Goal: Check status: Check status

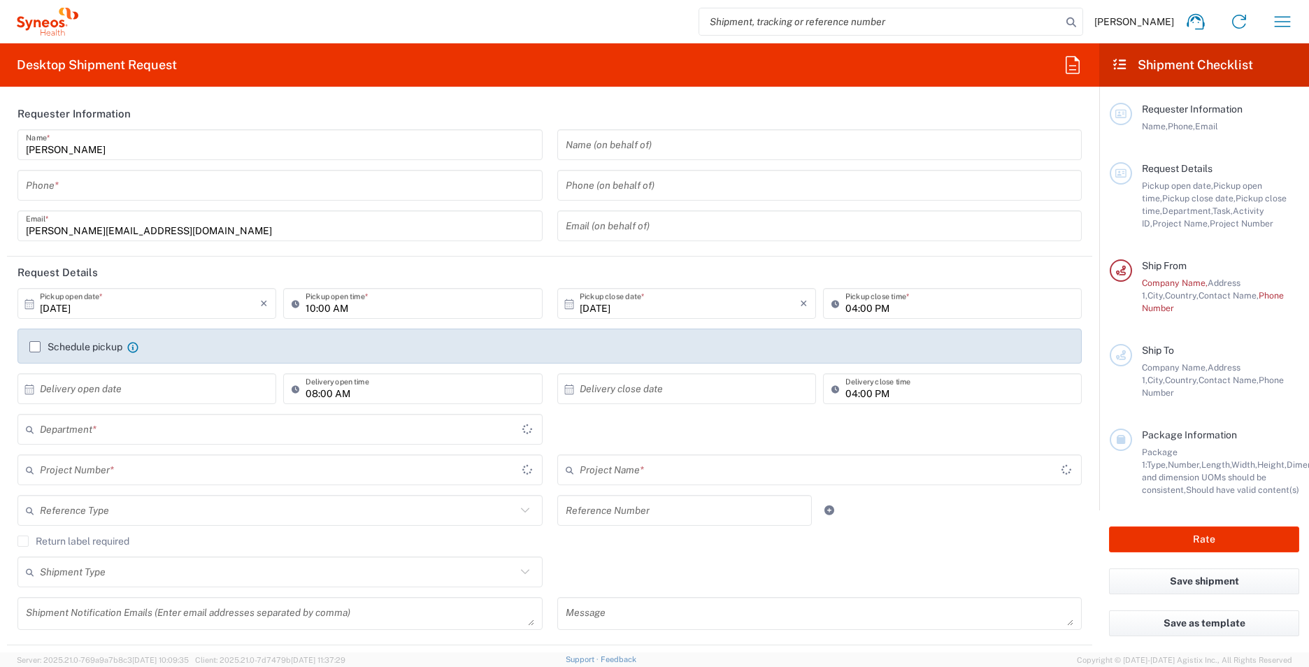
type input "3213"
type input "England"
type input "United Kingdom"
type input "Syneos Health UK Limited"
click at [1154, 20] on span "[PERSON_NAME]" at bounding box center [1135, 21] width 80 height 13
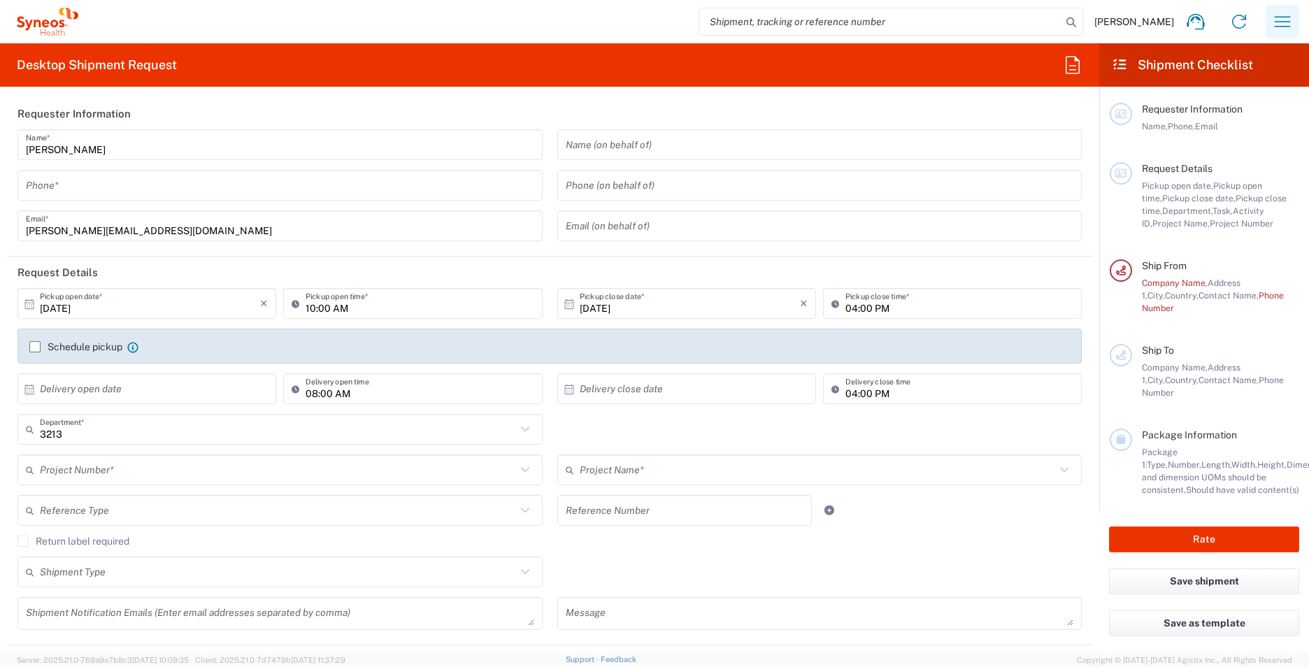
click at [1288, 17] on icon "button" at bounding box center [1283, 21] width 16 height 10
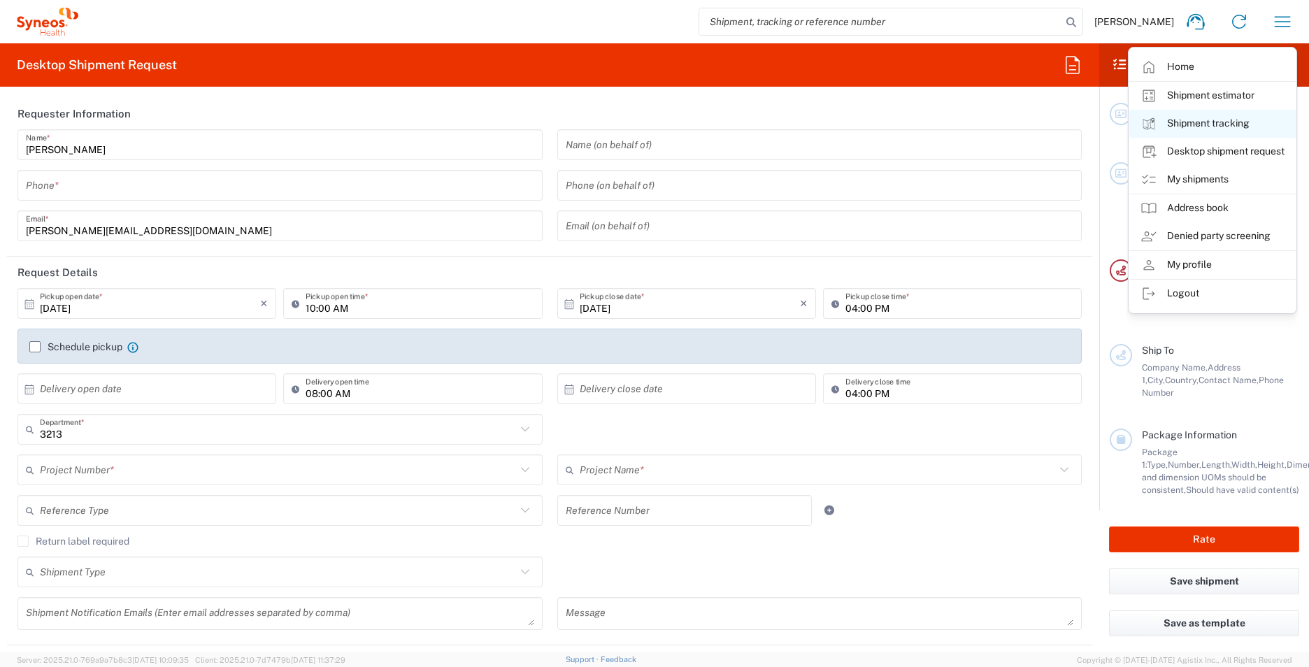
click at [1216, 121] on link "Shipment tracking" at bounding box center [1213, 124] width 166 height 28
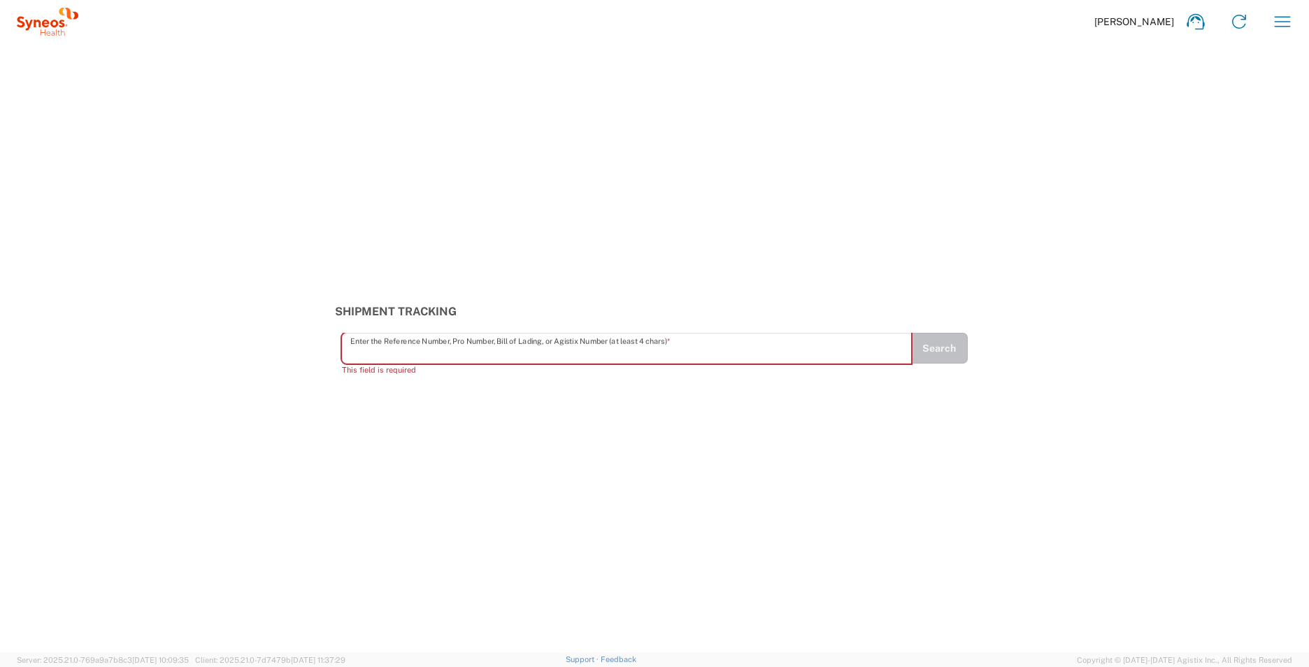
paste input "#57110960"
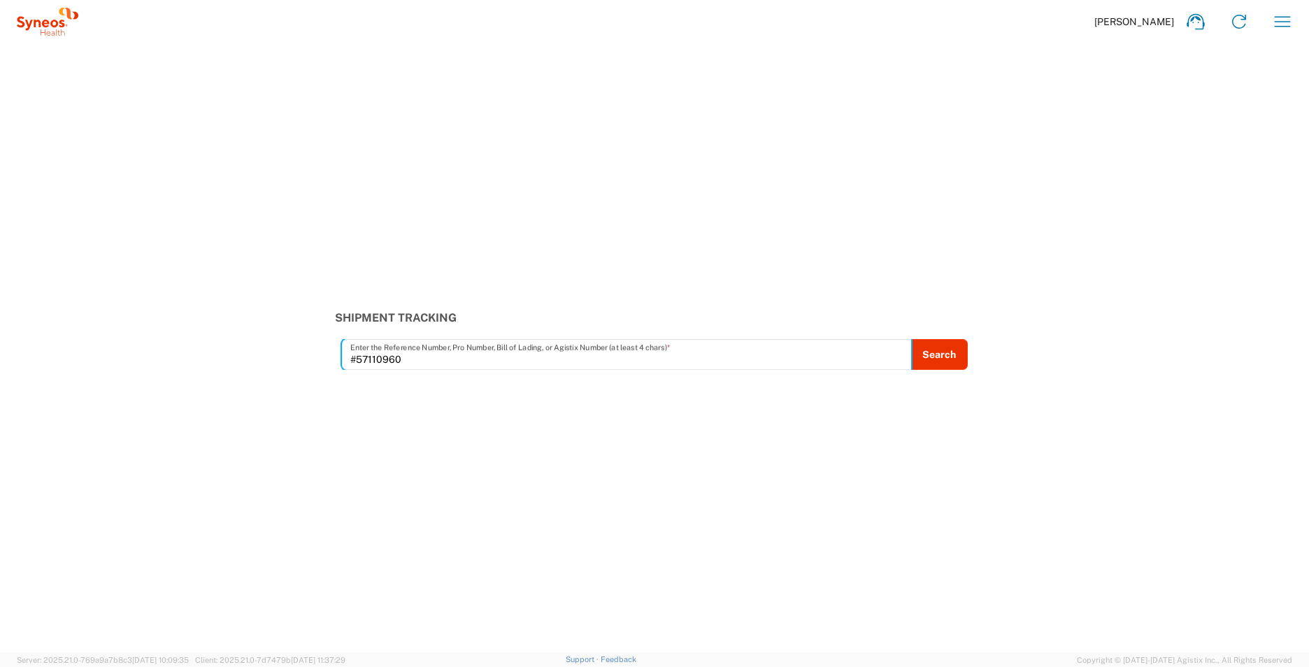
click at [360, 361] on input "#57110960" at bounding box center [626, 355] width 553 height 24
click at [930, 348] on button "Search" at bounding box center [939, 354] width 57 height 31
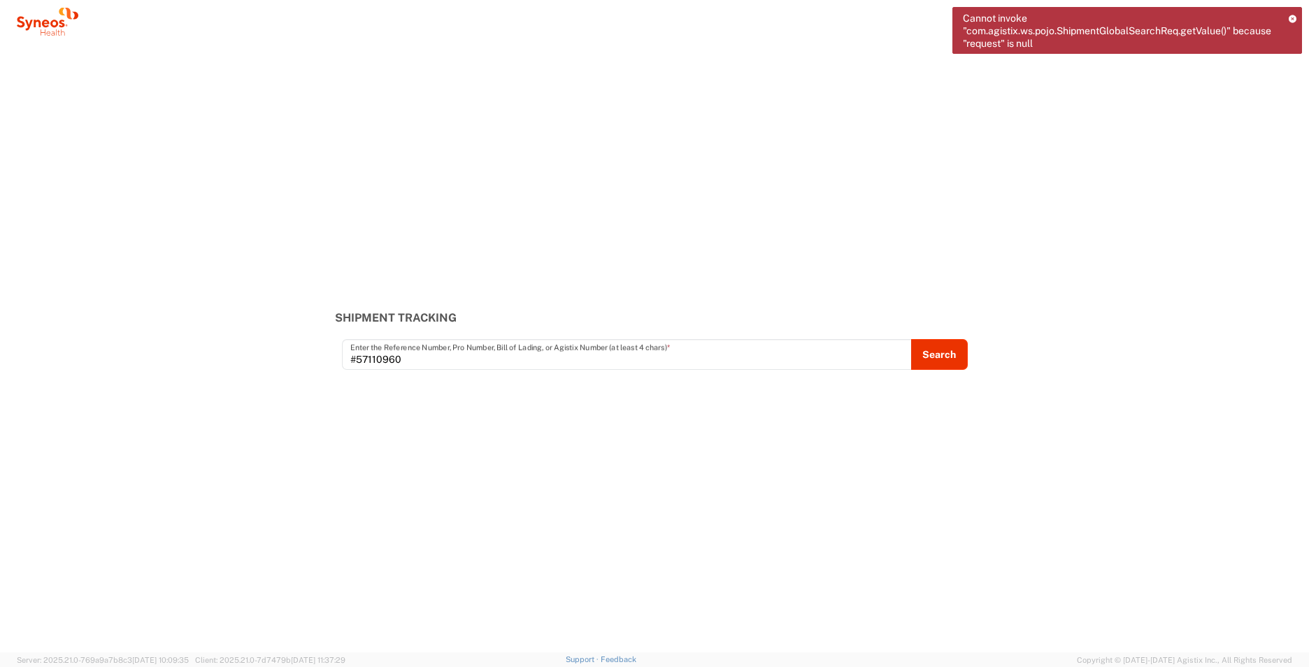
click at [374, 359] on input "#57110960" at bounding box center [626, 355] width 553 height 24
click at [360, 358] on input "#57110960" at bounding box center [626, 355] width 553 height 24
type input "57110960"
click at [954, 362] on button "Search" at bounding box center [939, 354] width 57 height 31
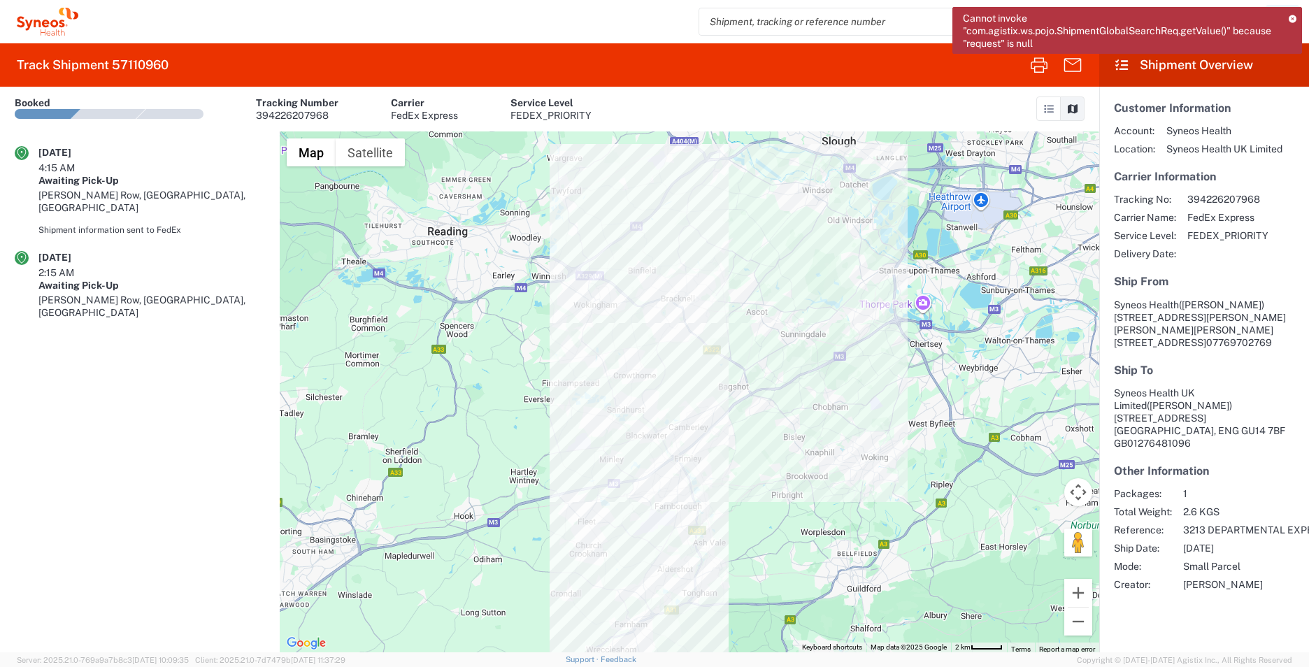
click at [1295, 16] on icon at bounding box center [1293, 19] width 8 height 8
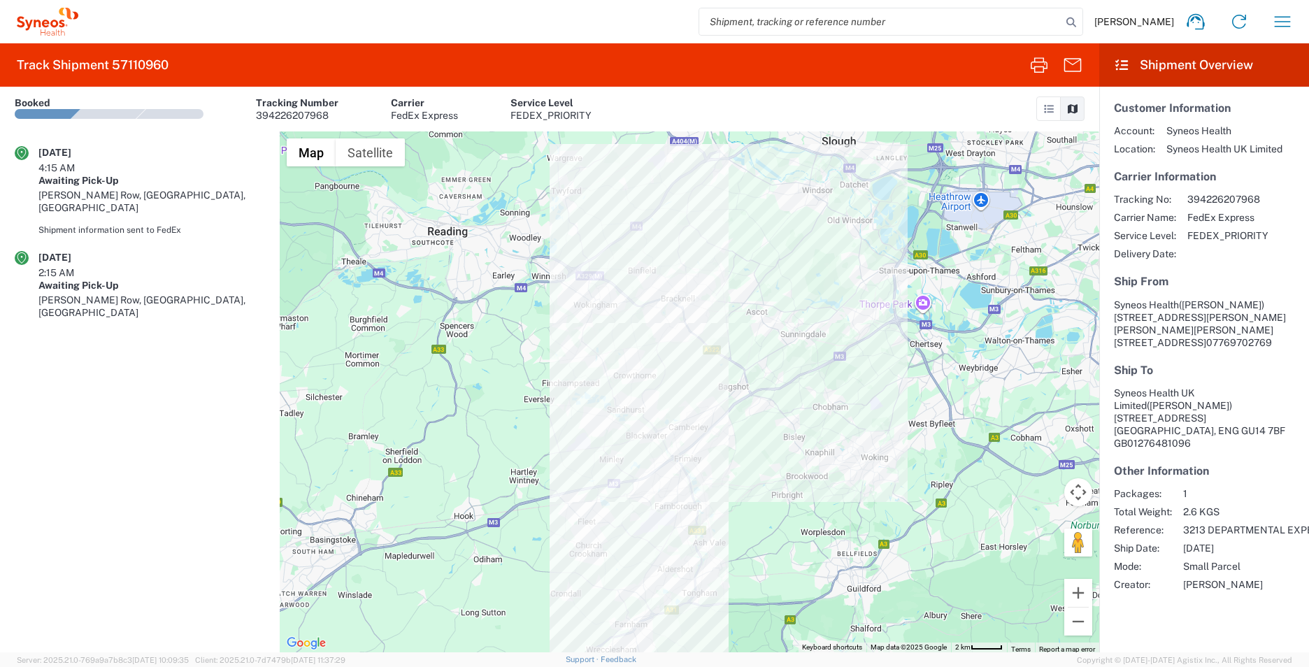
click at [25, 157] on icon at bounding box center [22, 153] width 14 height 14
click at [17, 154] on icon at bounding box center [22, 153] width 14 height 14
click at [24, 251] on icon at bounding box center [22, 258] width 14 height 14
click at [721, 266] on div at bounding box center [690, 391] width 820 height 521
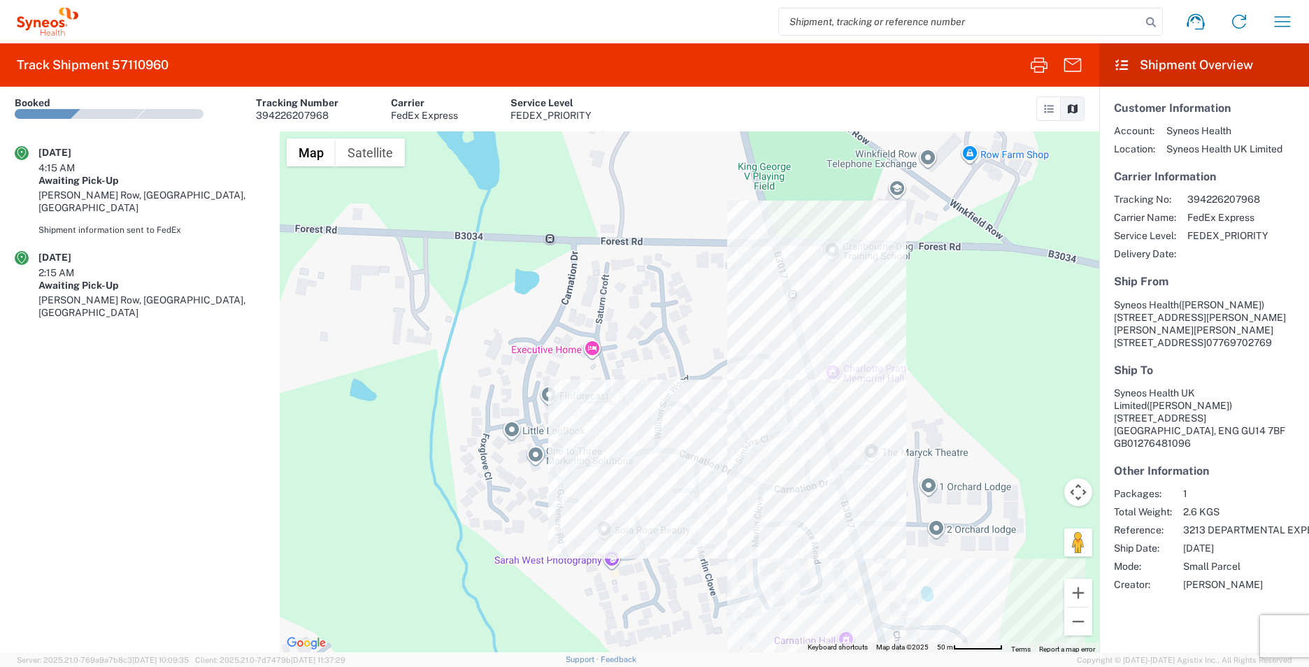
click at [789, 283] on div at bounding box center [690, 391] width 820 height 521
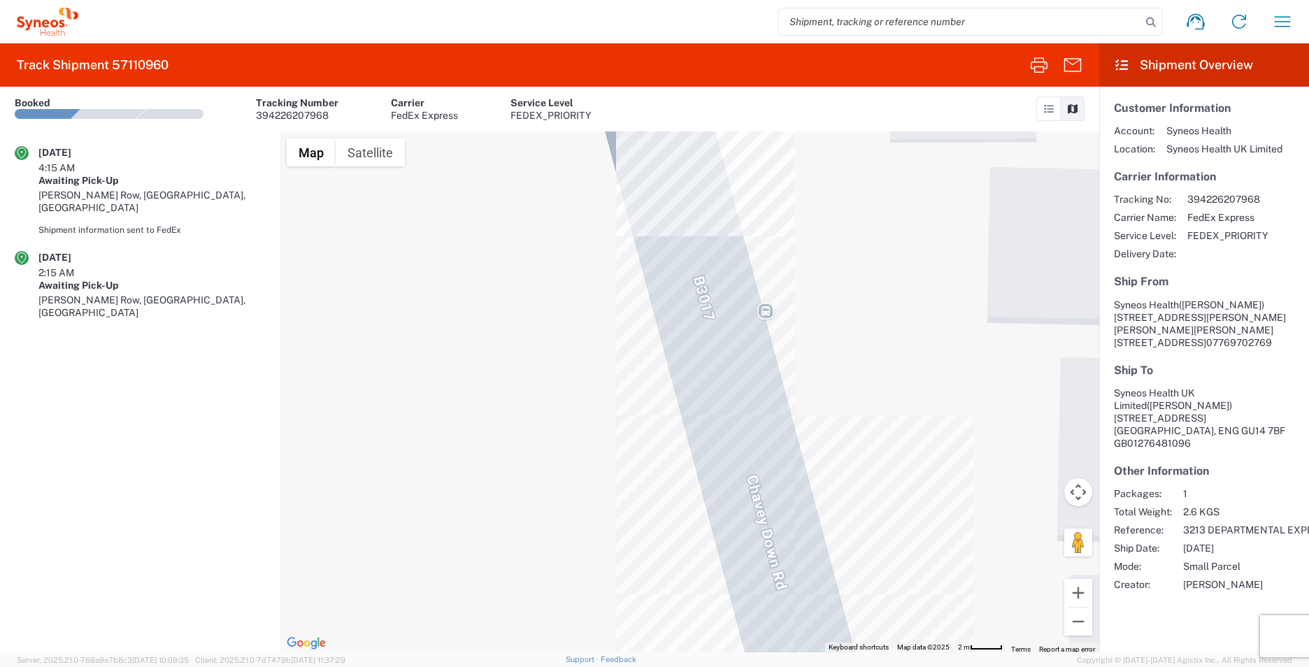
click at [649, 156] on div at bounding box center [690, 391] width 820 height 521
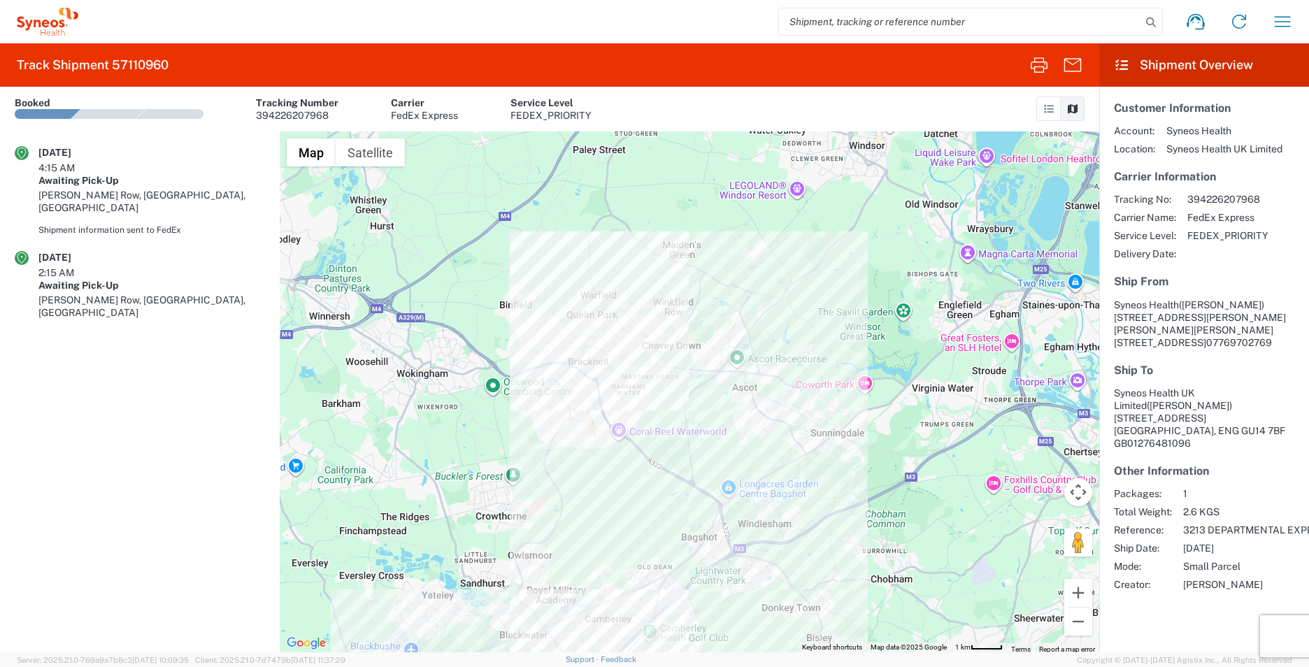
drag, startPoint x: 690, startPoint y: 343, endPoint x: 662, endPoint y: 534, distance: 192.4
click at [681, 561] on div at bounding box center [690, 391] width 820 height 521
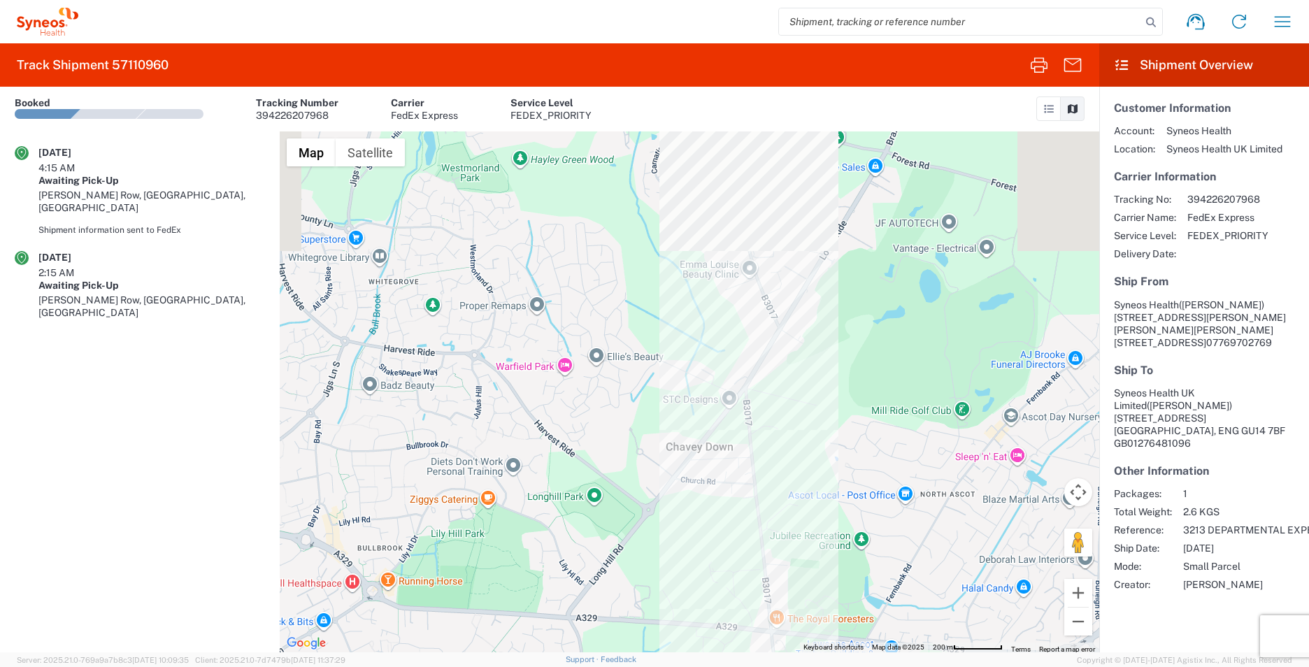
drag, startPoint x: 689, startPoint y: 409, endPoint x: 679, endPoint y: 667, distance: 257.6
click at [680, 667] on html "Home Shipment estimator Shipment tracking Desktop shipment request My shipments…" at bounding box center [654, 333] width 1309 height 667
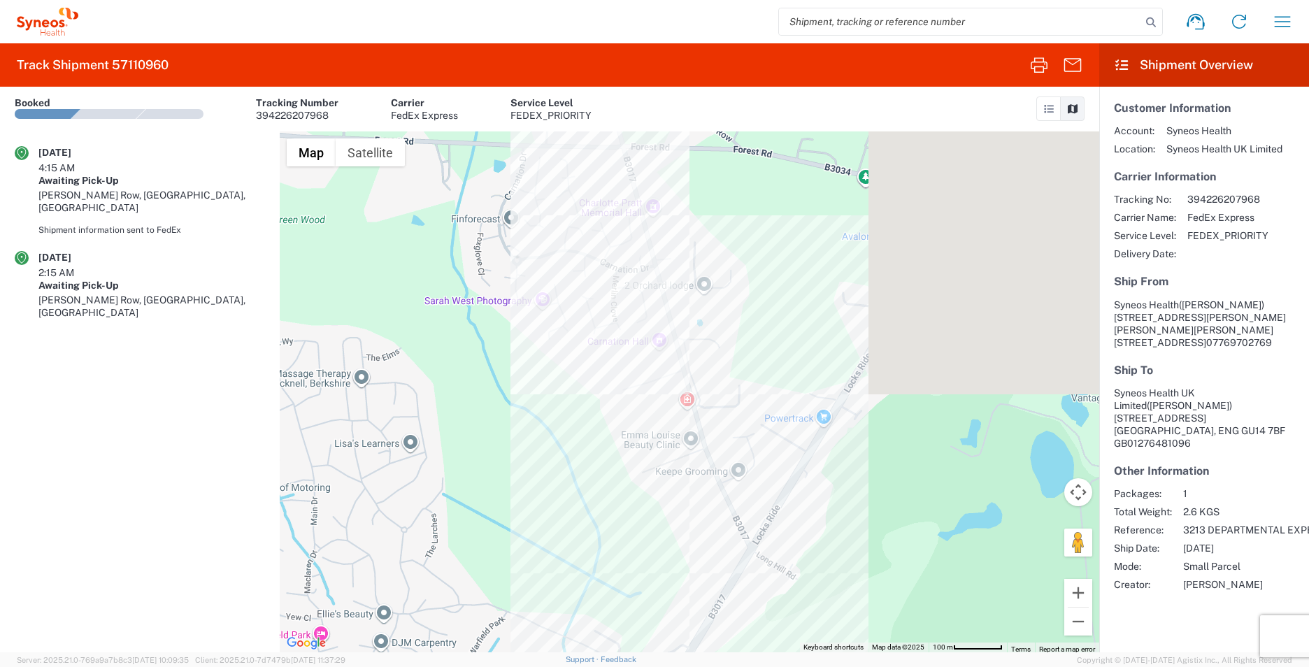
drag, startPoint x: 740, startPoint y: 372, endPoint x: 652, endPoint y: 446, distance: 115.2
click at [758, 667] on html "Home Shipment estimator Shipment tracking Desktop shipment request My shipments…" at bounding box center [654, 333] width 1309 height 667
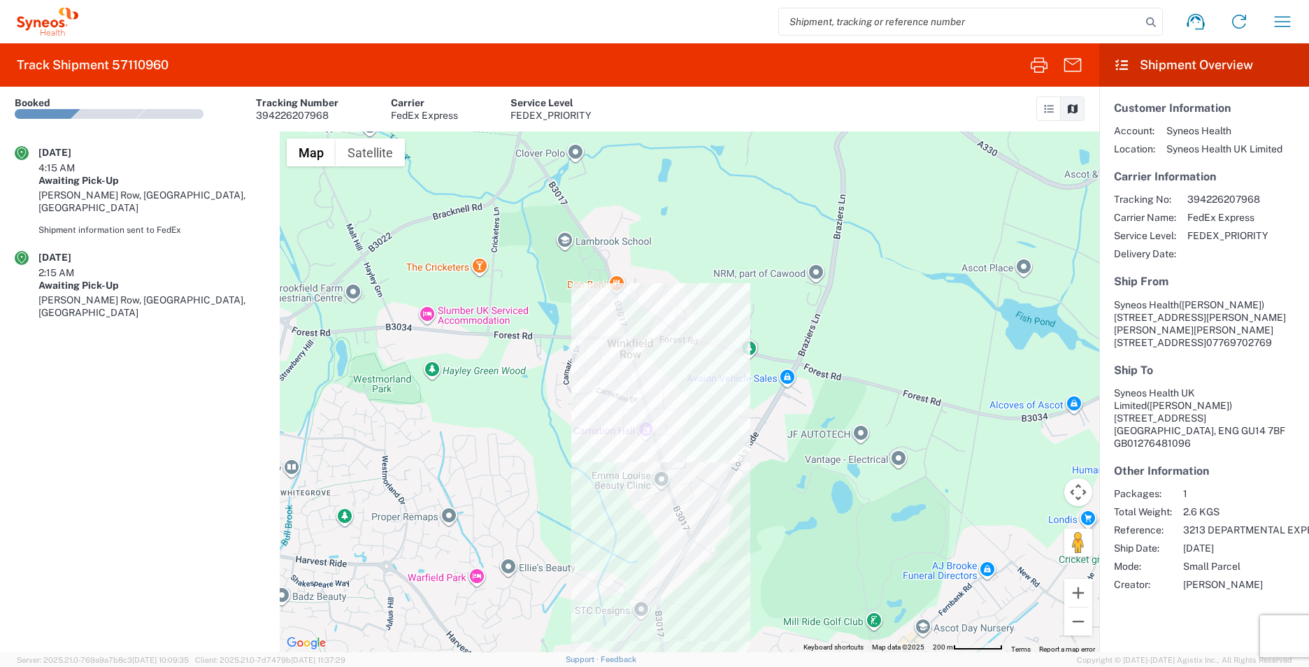
drag, startPoint x: 630, startPoint y: 359, endPoint x: 629, endPoint y: 448, distance: 88.8
click at [629, 448] on div at bounding box center [690, 391] width 820 height 521
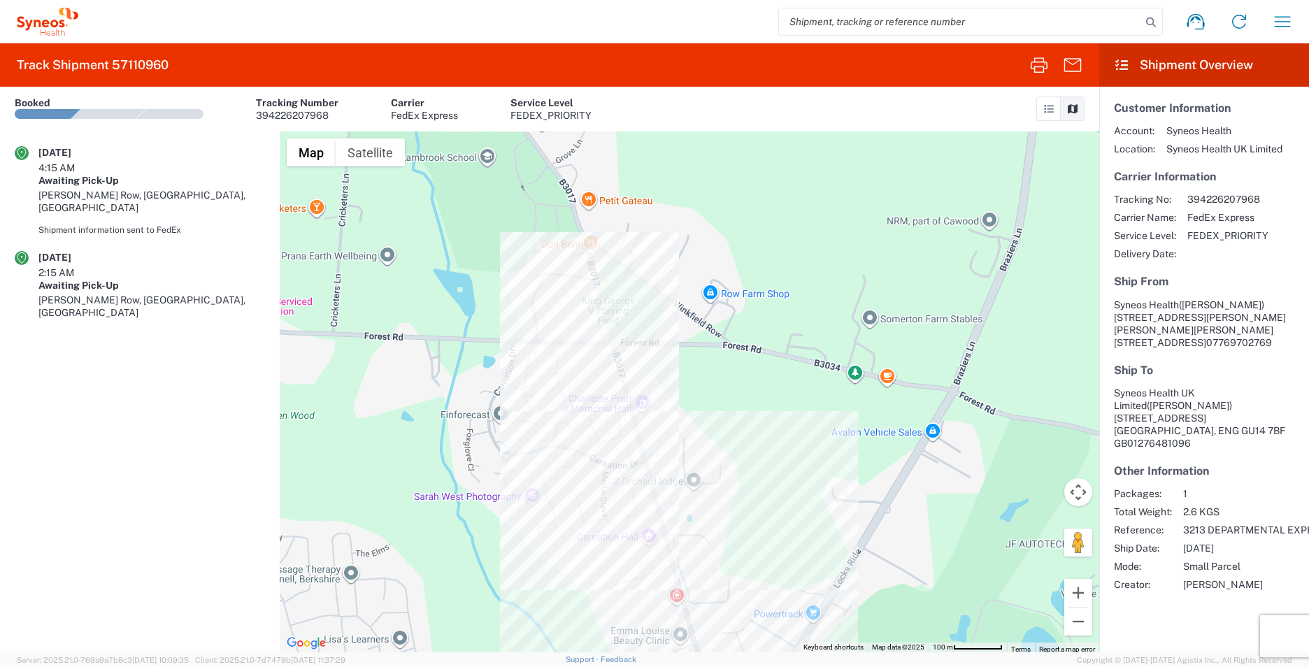
click at [619, 356] on div at bounding box center [690, 391] width 820 height 521
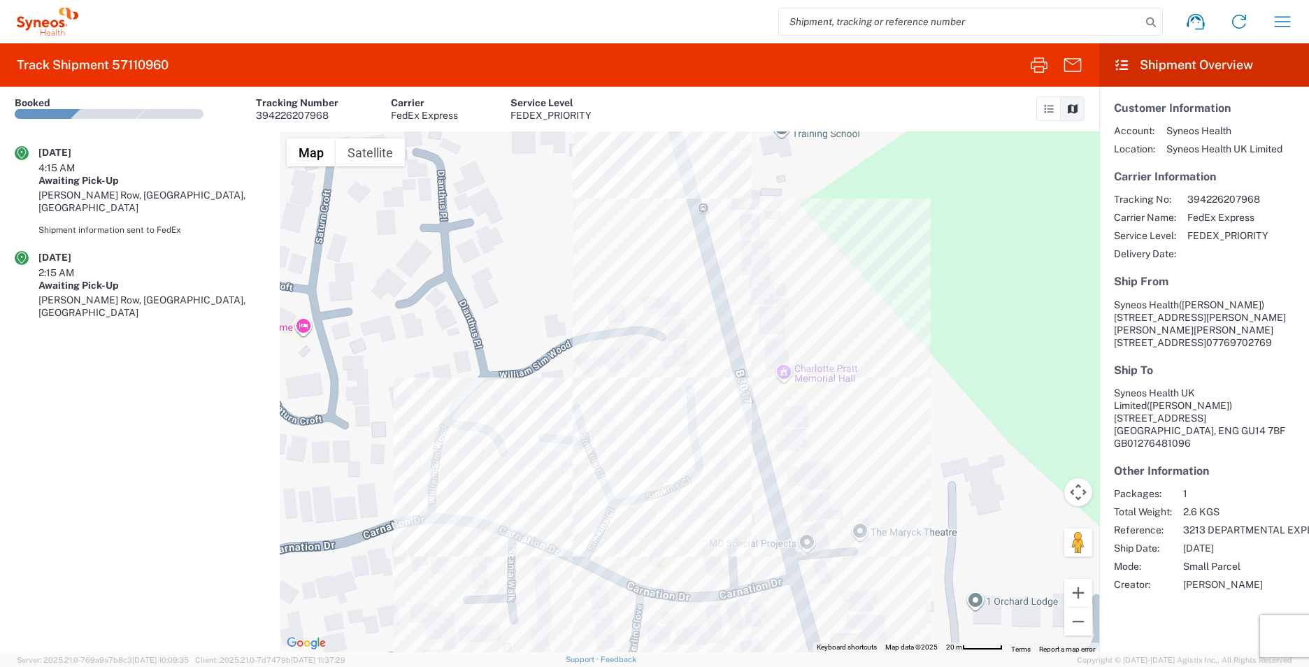
click at [690, 183] on div at bounding box center [690, 391] width 820 height 521
click at [1071, 63] on icon "button" at bounding box center [1073, 64] width 17 height 13
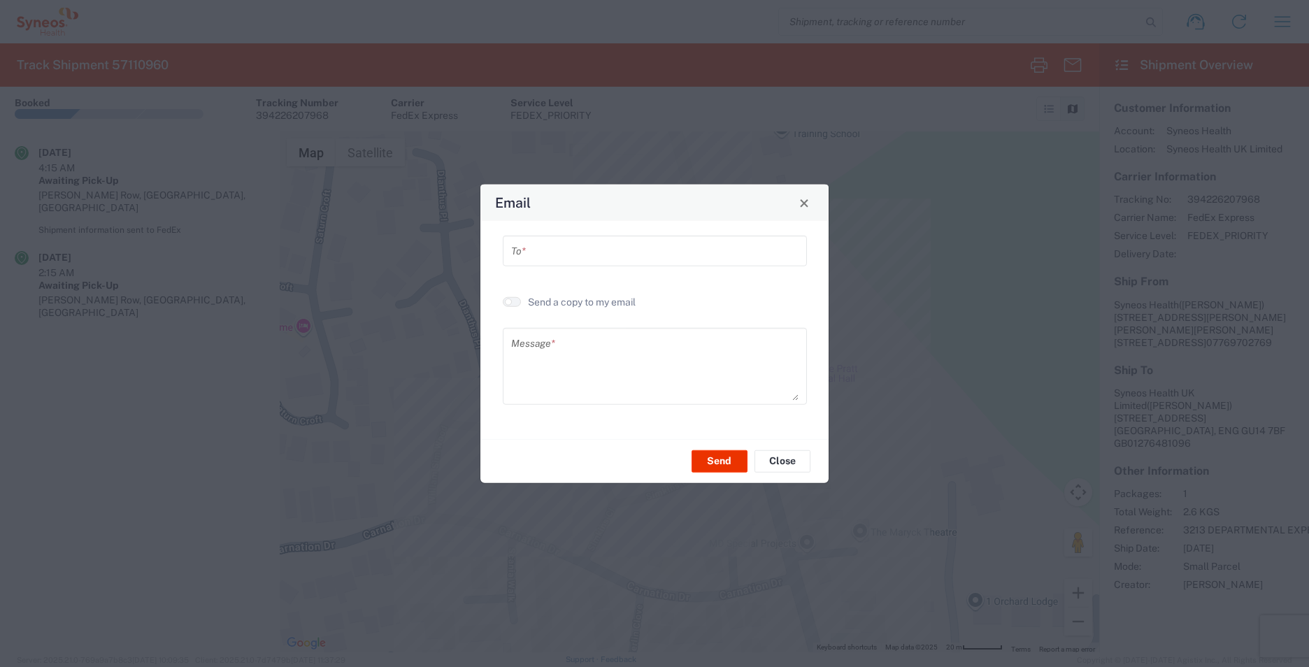
click at [795, 209] on div "Email" at bounding box center [655, 203] width 348 height 36
click at [806, 203] on span "Close" at bounding box center [804, 203] width 10 height 10
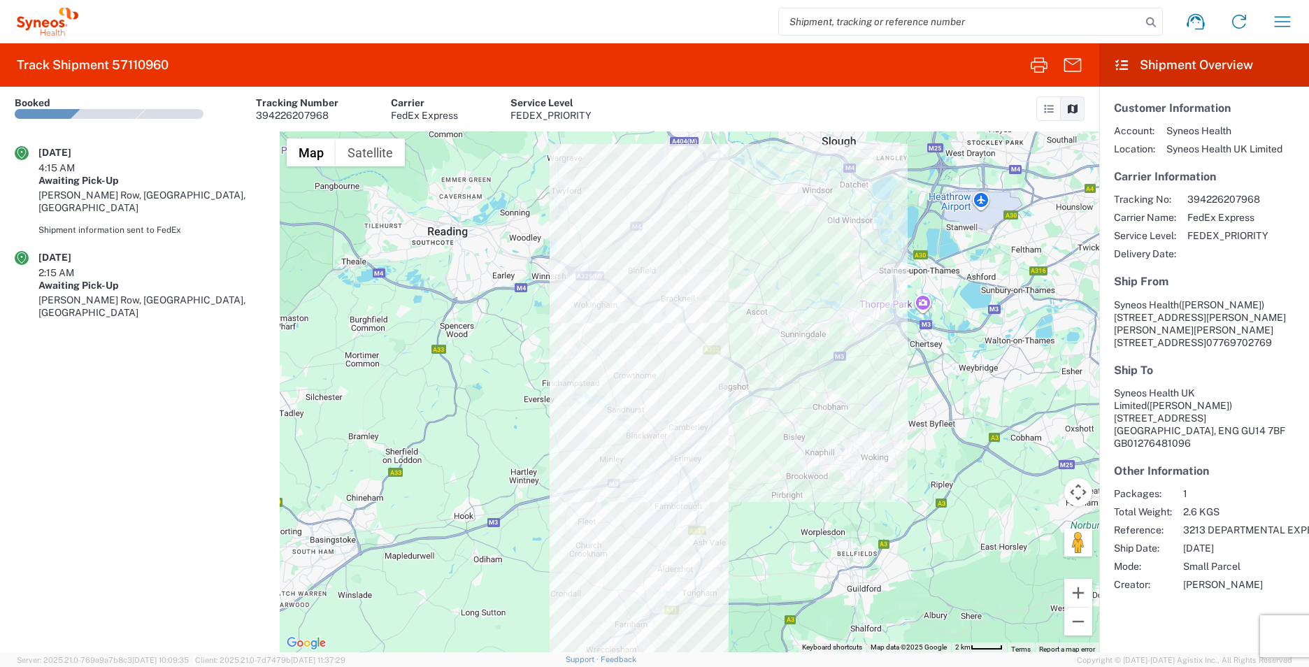
click at [1076, 108] on icon at bounding box center [1073, 109] width 13 height 10
click at [1050, 109] on icon at bounding box center [1049, 109] width 13 height 10
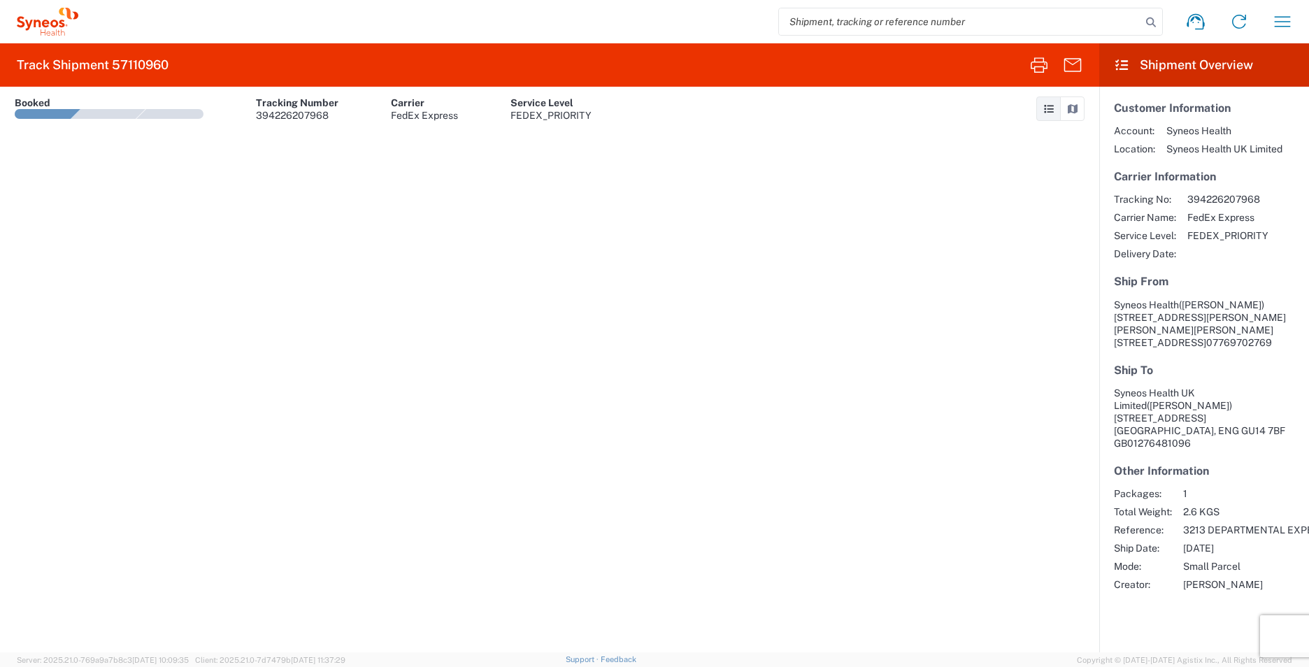
click at [1070, 113] on icon at bounding box center [1073, 109] width 13 height 10
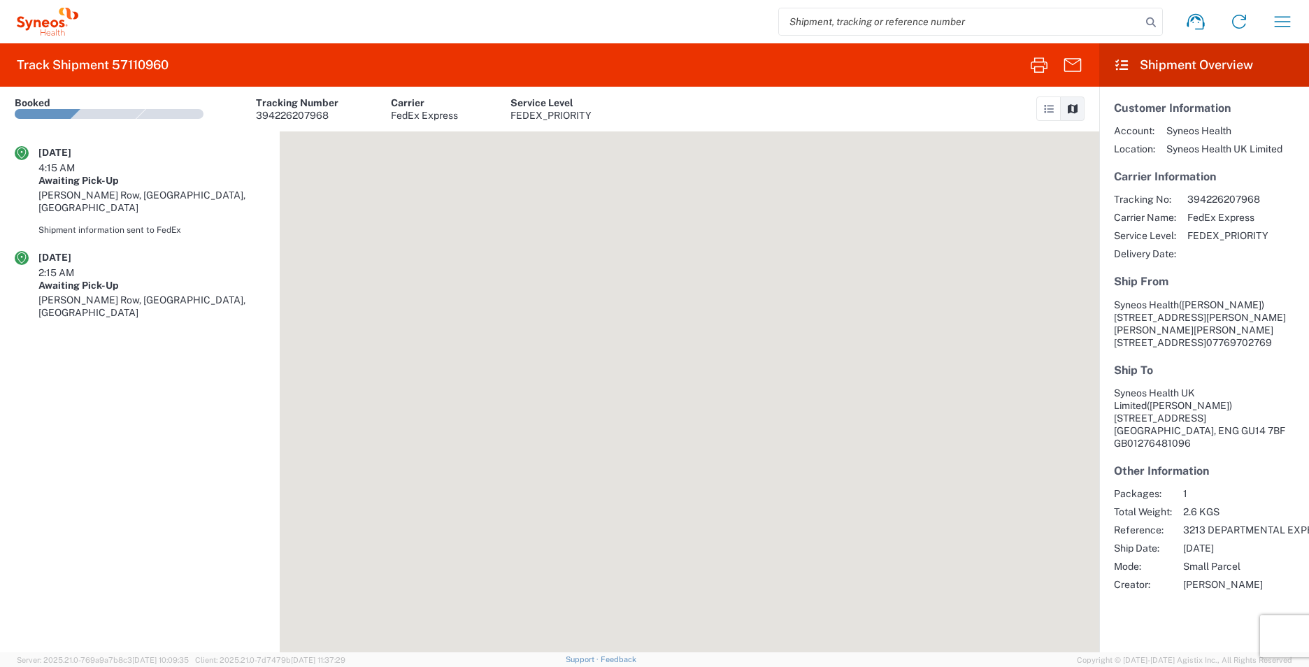
click at [909, 31] on input "search" at bounding box center [960, 21] width 362 height 27
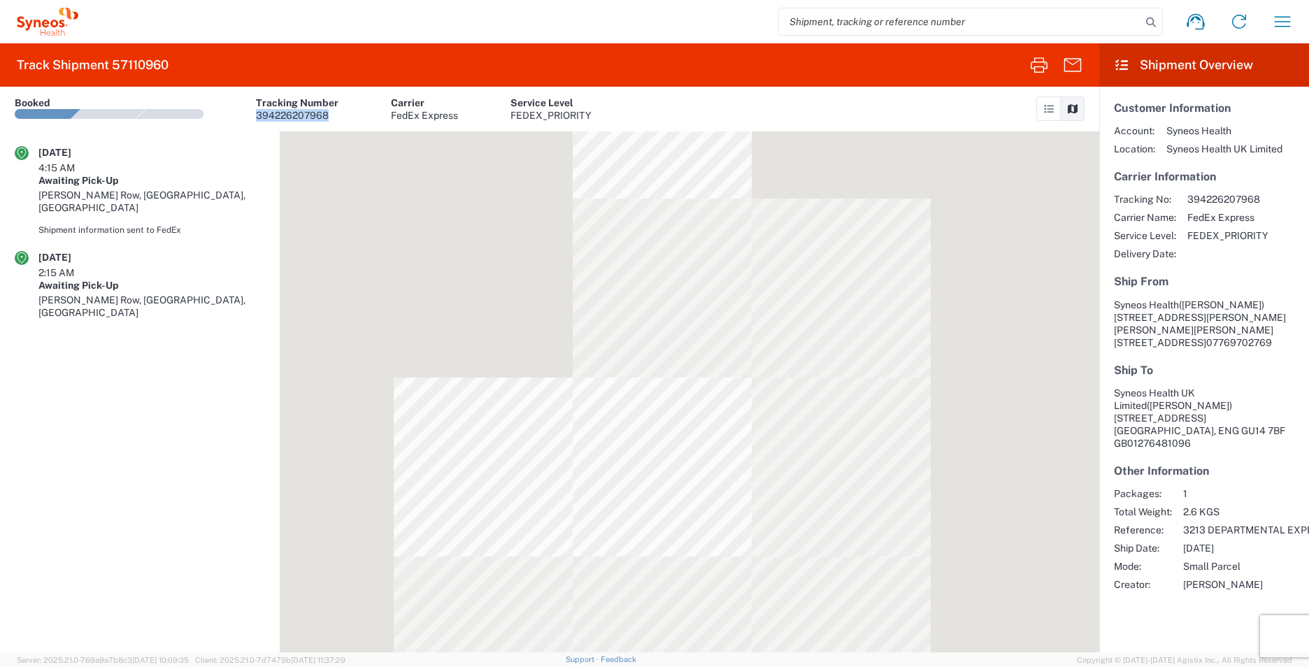
drag, startPoint x: 332, startPoint y: 113, endPoint x: 255, endPoint y: 111, distance: 77.0
click at [255, 111] on article "Booked Tracking Number 394226207968 Carrier FedEx Express Service Level FEDEX_P…" at bounding box center [303, 109] width 577 height 45
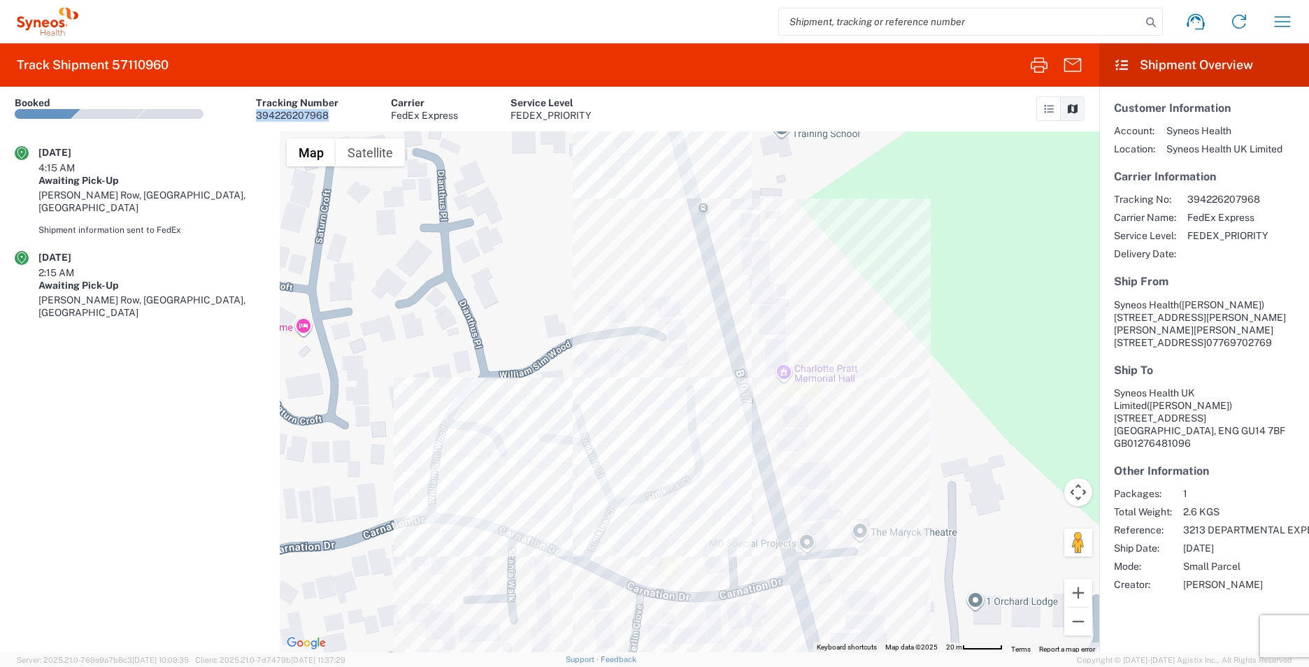
copy div "394226207968"
click at [941, 15] on input "search" at bounding box center [960, 21] width 362 height 27
paste input "394226207968"
type input "394226207968"
click at [1148, 25] on icon at bounding box center [1151, 23] width 20 height 20
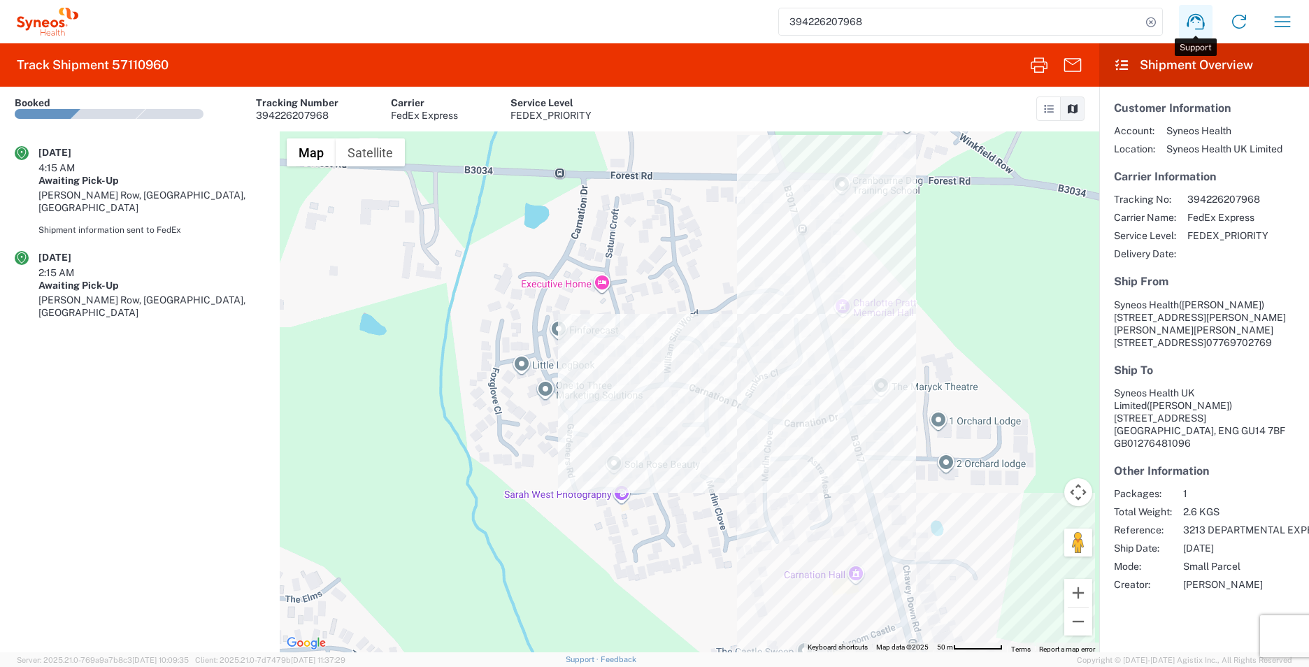
click at [1202, 22] on icon at bounding box center [1196, 21] width 22 height 22
click at [58, 29] on icon at bounding box center [48, 22] width 62 height 28
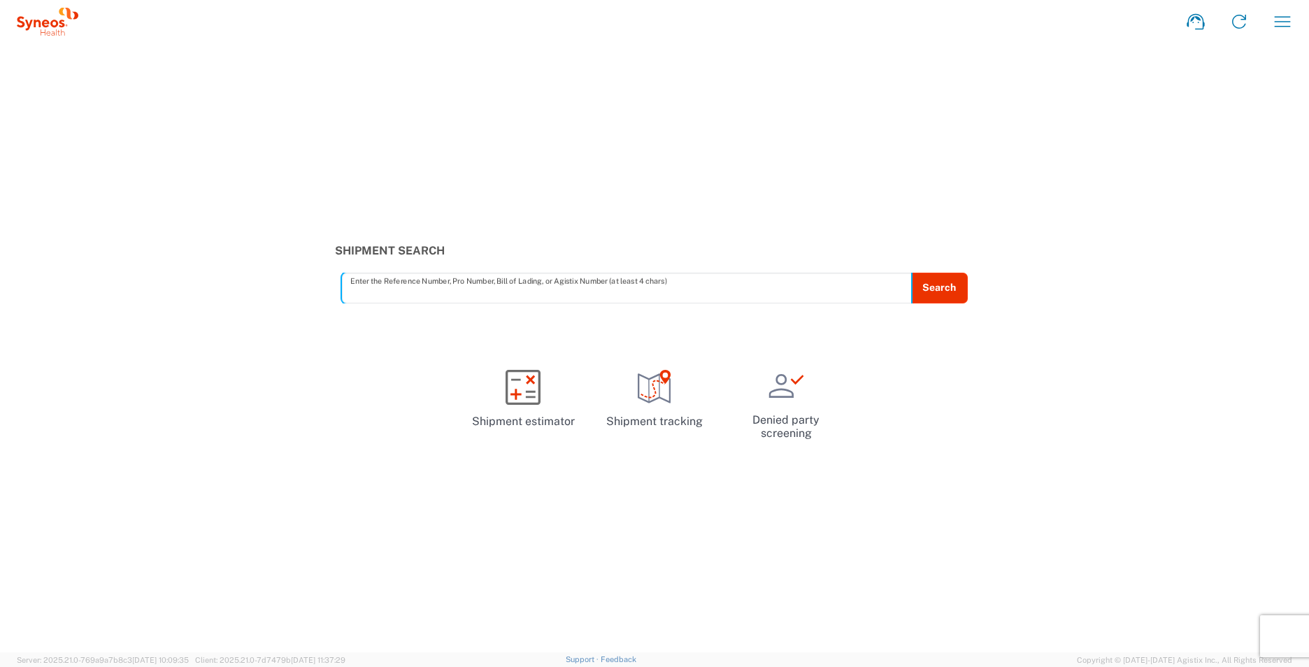
click at [397, 291] on input "text" at bounding box center [626, 288] width 553 height 24
type input "394226207968"
click at [947, 284] on button "Search" at bounding box center [939, 288] width 57 height 31
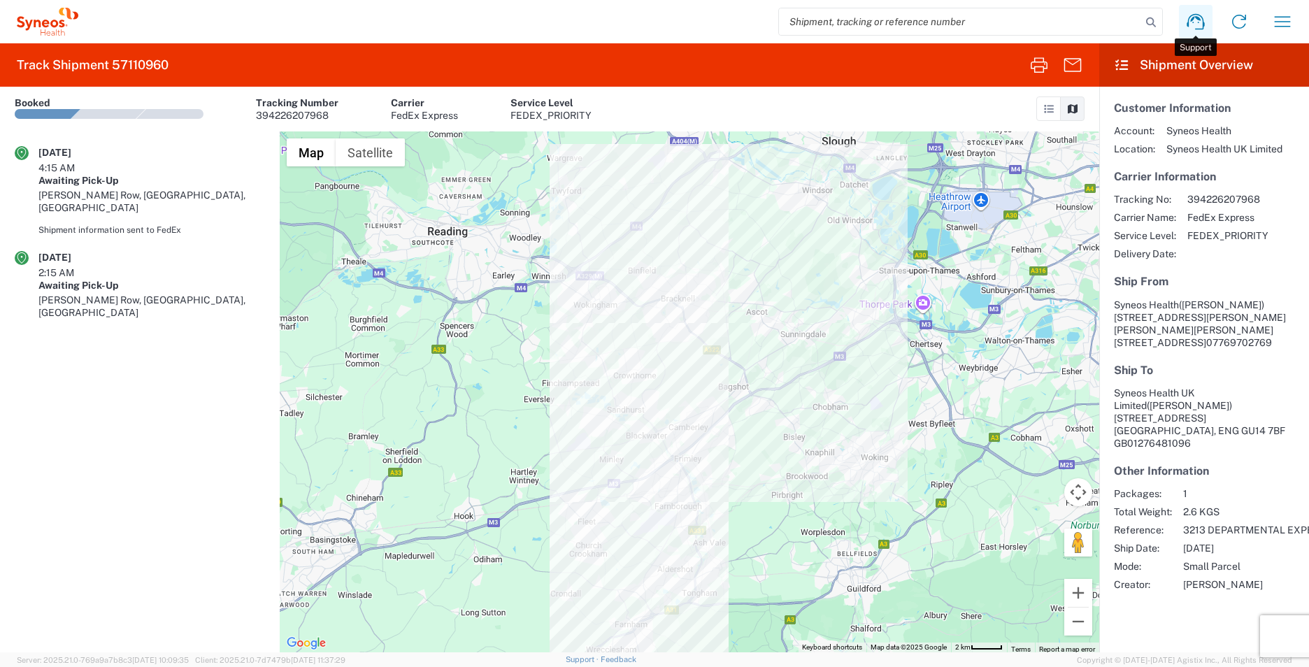
click at [1194, 20] on icon at bounding box center [1196, 21] width 22 height 22
drag, startPoint x: 336, startPoint y: 118, endPoint x: 248, endPoint y: 121, distance: 87.5
click at [255, 118] on article "Booked Tracking Number 394226207968 Carrier FedEx Express Service Level FEDEX_P…" at bounding box center [303, 109] width 577 height 45
copy div "394226207968"
click at [190, 73] on agx-form-header "Track Shipment 57110960" at bounding box center [549, 64] width 1099 height 43
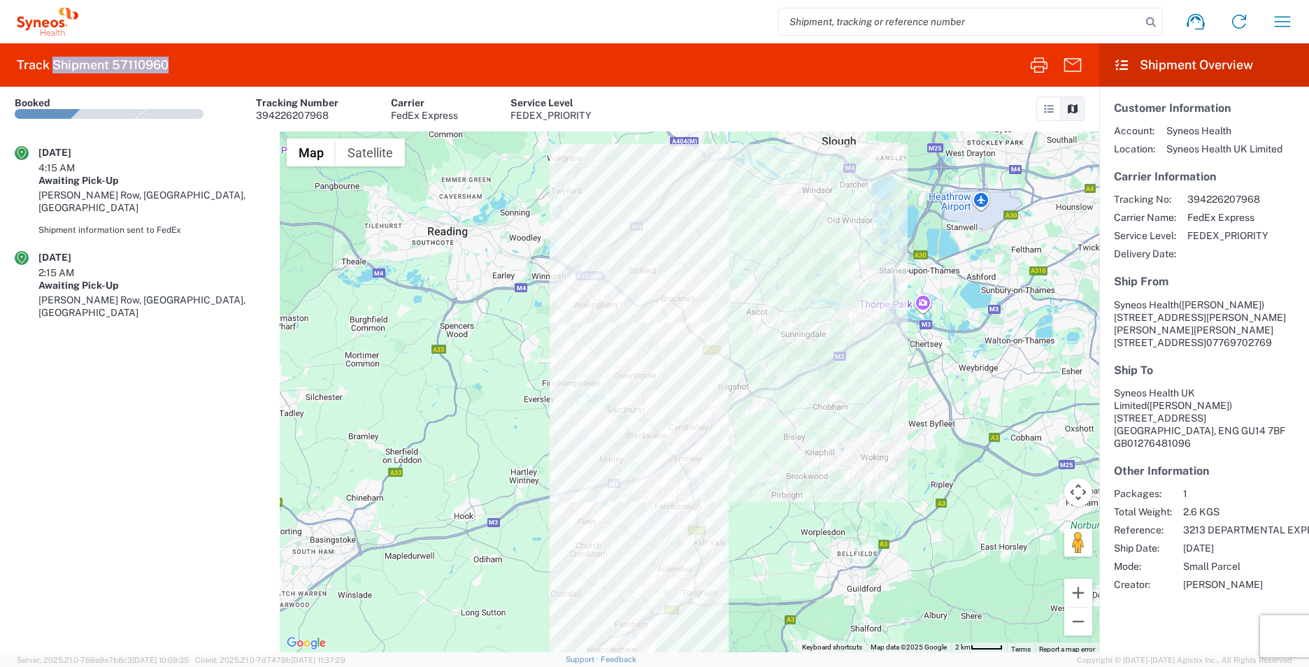
drag, startPoint x: 185, startPoint y: 65, endPoint x: 56, endPoint y: 73, distance: 129.0
click at [56, 73] on agx-form-header "Track Shipment 57110960" at bounding box center [549, 64] width 1099 height 43
copy h2 "Shipment 57110960"
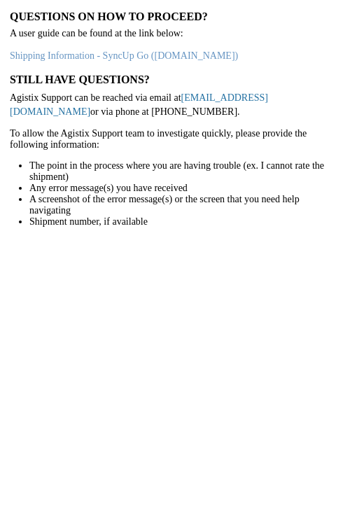
click at [215, 97] on link "[EMAIL_ADDRESS][DOMAIN_NAME]" at bounding box center [139, 104] width 258 height 24
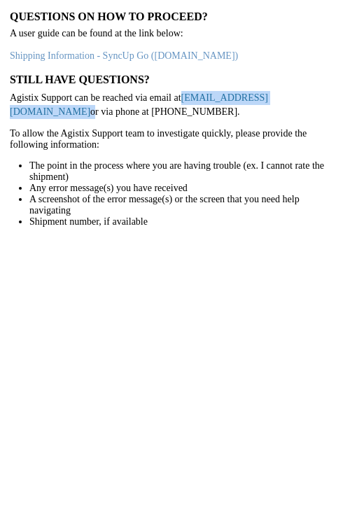
drag, startPoint x: 269, startPoint y: 94, endPoint x: 185, endPoint y: 97, distance: 84.7
click at [185, 97] on p "Agistix Support can be reached via email at support@agistix.com or via phone at…" at bounding box center [175, 104] width 330 height 27
copy p "[EMAIL_ADDRESS][DOMAIN_NAME]"
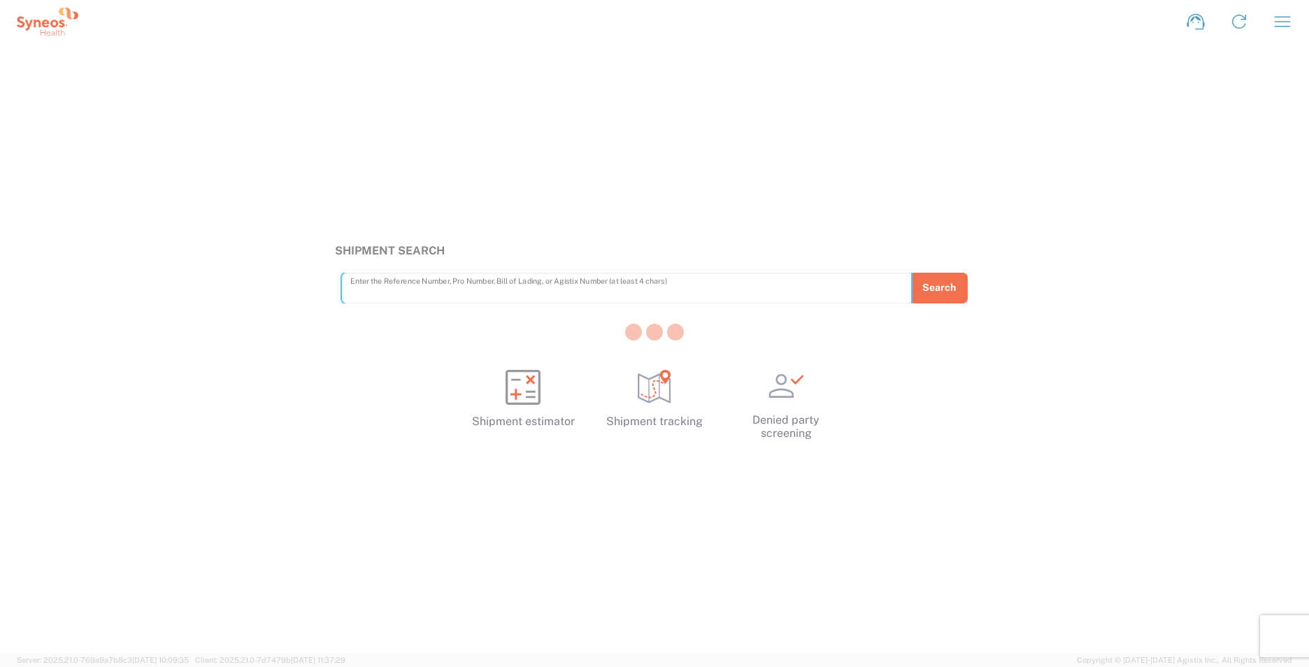
paste input "57110960"
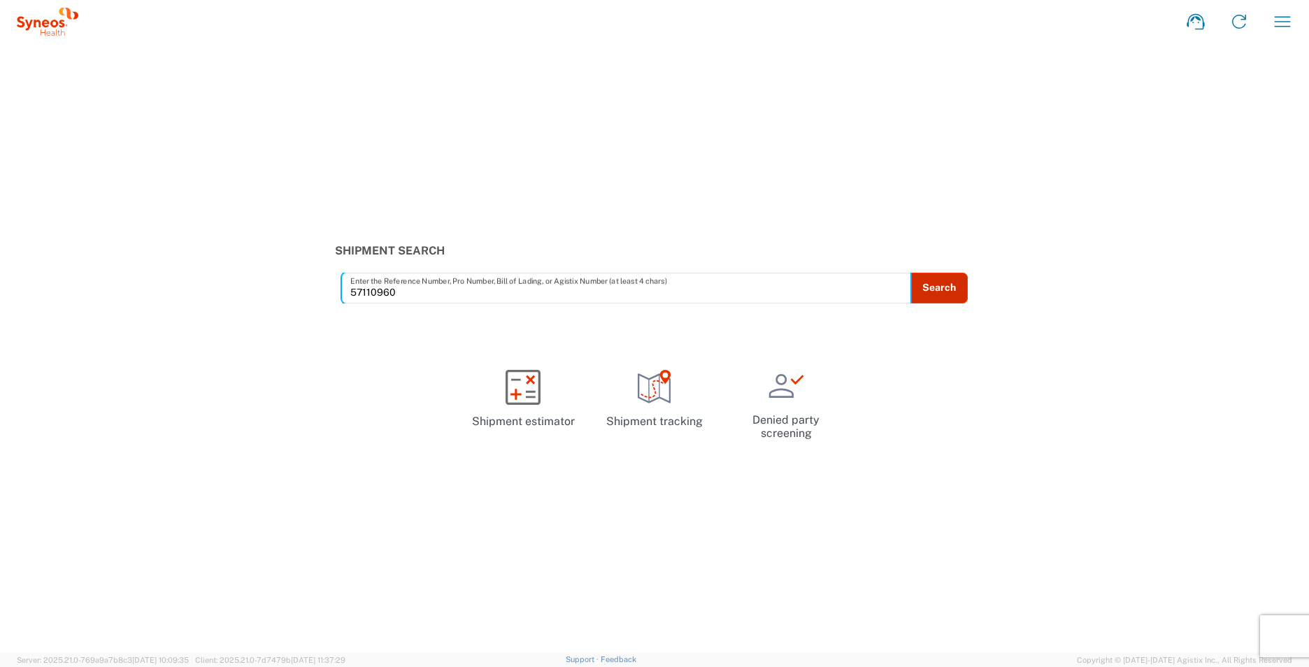
type input "57110960"
click at [948, 291] on button "Search" at bounding box center [939, 288] width 57 height 31
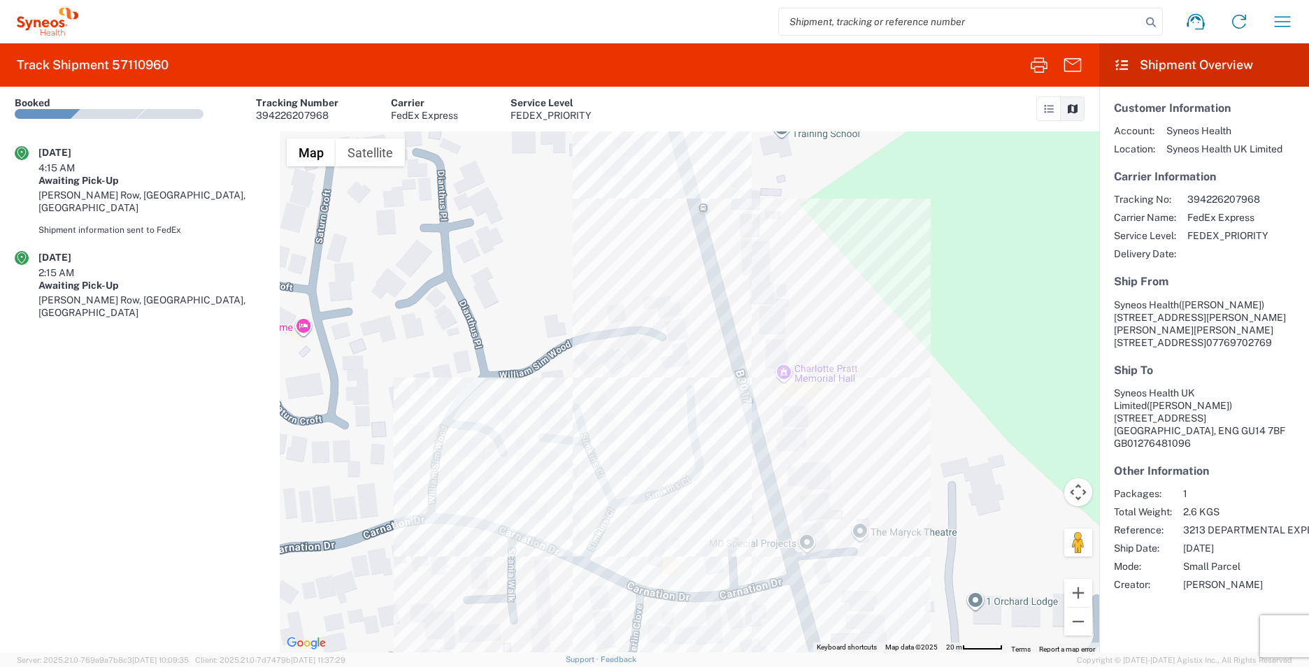
click at [894, 26] on input "search" at bounding box center [960, 21] width 362 height 27
paste input "KOIA3046"
drag, startPoint x: 786, startPoint y: 21, endPoint x: 804, endPoint y: 28, distance: 18.8
click at [788, 21] on input "KOIA3046" at bounding box center [960, 21] width 362 height 27
type input "KOIA3046"
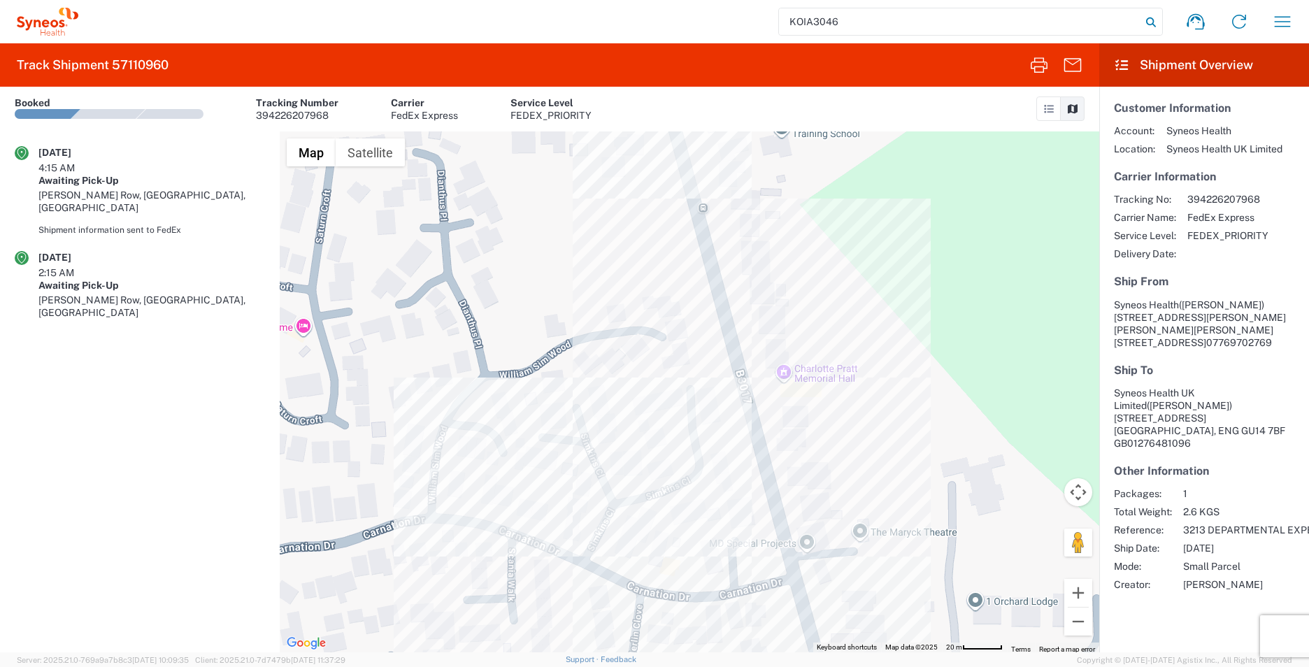
click at [1151, 21] on icon at bounding box center [1151, 23] width 20 height 20
click at [1047, 21] on input "KOIA3046" at bounding box center [960, 21] width 362 height 27
